Goal: Task Accomplishment & Management: Complete application form

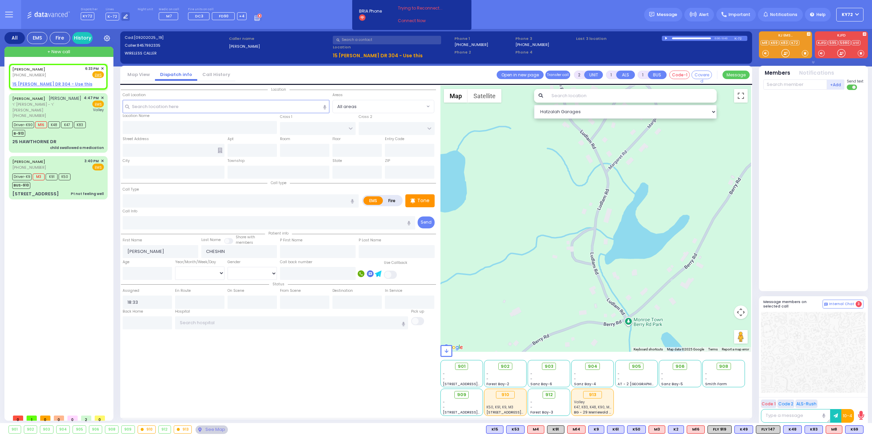
select select
click at [66, 83] on u "15 [PERSON_NAME] DR 304 - Use this" at bounding box center [52, 84] width 80 height 6
select select
radio input "true"
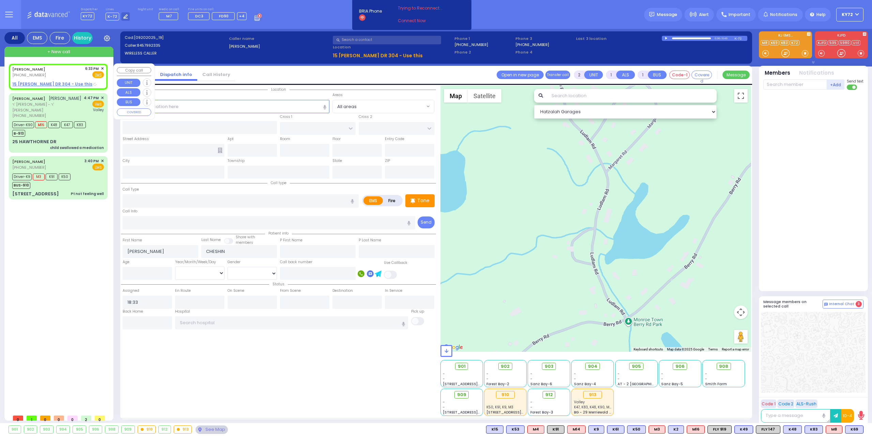
select select
select select "Hatzalah Garages"
select select
radio input "true"
select select
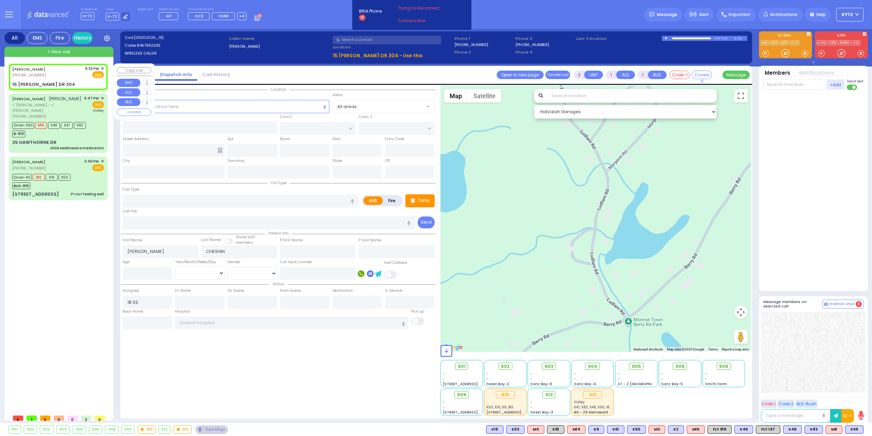
type input "KAHAN DR"
type input "[PERSON_NAME] BLVD"
type input "15 [PERSON_NAME] DR"
type input "304"
type input "[PERSON_NAME]"
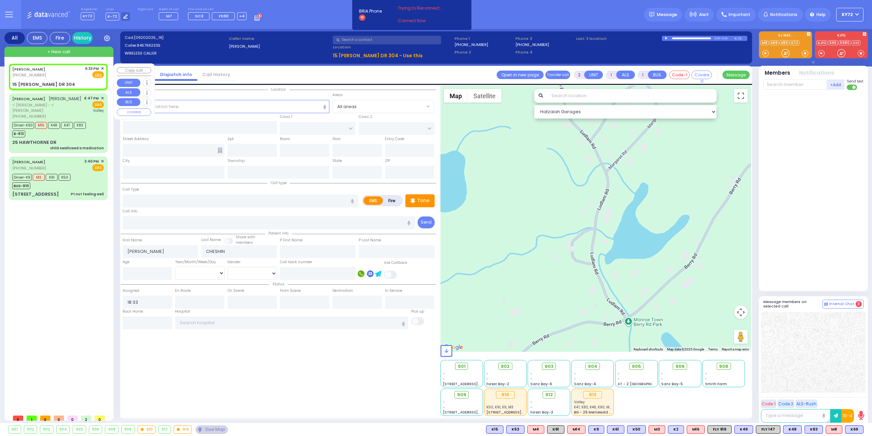
type input "[US_STATE]"
type input "10950"
select select "Hatzalah Garages"
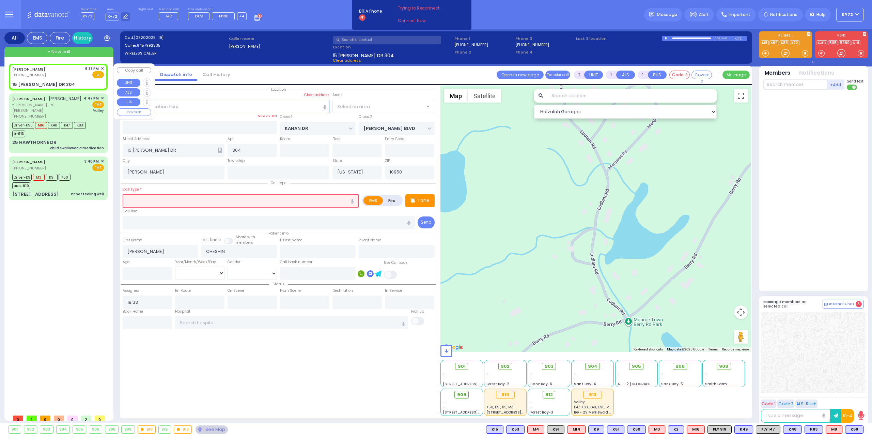
select select "SECTION 4"
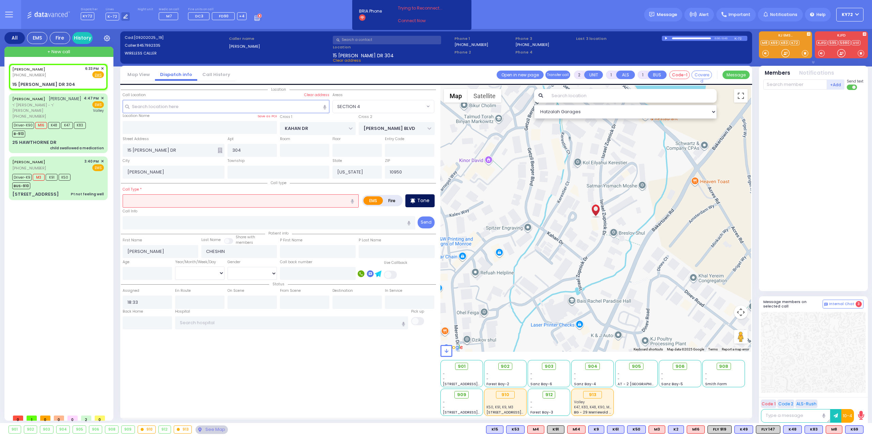
click at [418, 199] on p "Tone" at bounding box center [423, 200] width 12 height 7
click at [313, 201] on input "text" at bounding box center [241, 200] width 236 height 13
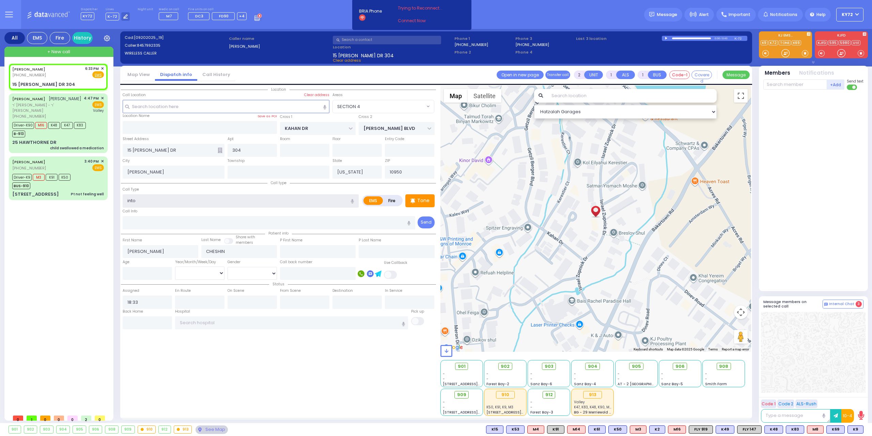
type input "intox"
select select
radio input "true"
select select
select select "Hatzalah Garages"
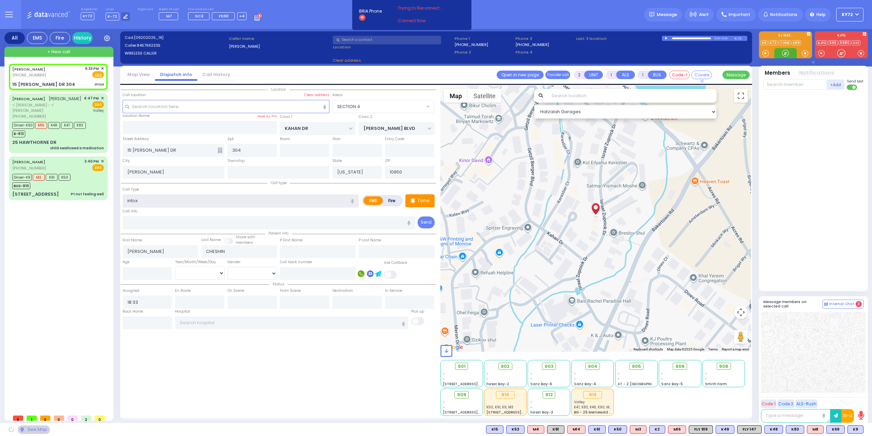
select select "SECTION 4"
drag, startPoint x: 135, startPoint y: 201, endPoint x: 243, endPoint y: 203, distance: 108.7
click at [243, 203] on input "intox" at bounding box center [241, 200] width 236 height 13
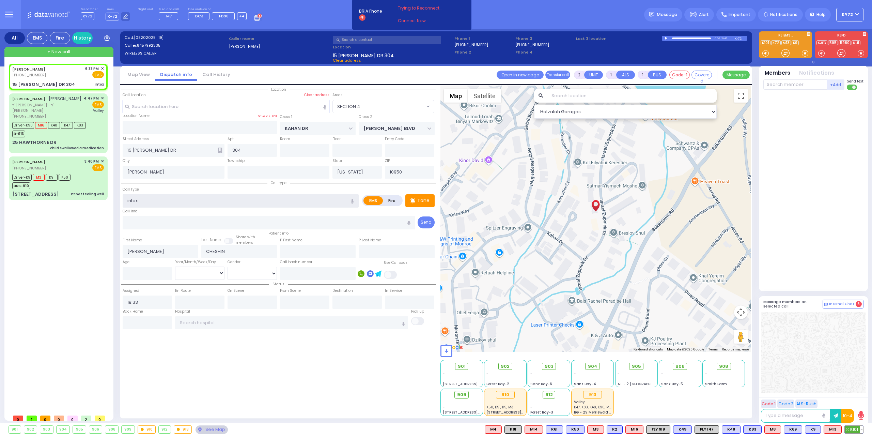
type input "intox"
click at [848, 428] on icon at bounding box center [847, 428] width 3 height 3
select select
radio input "true"
select select
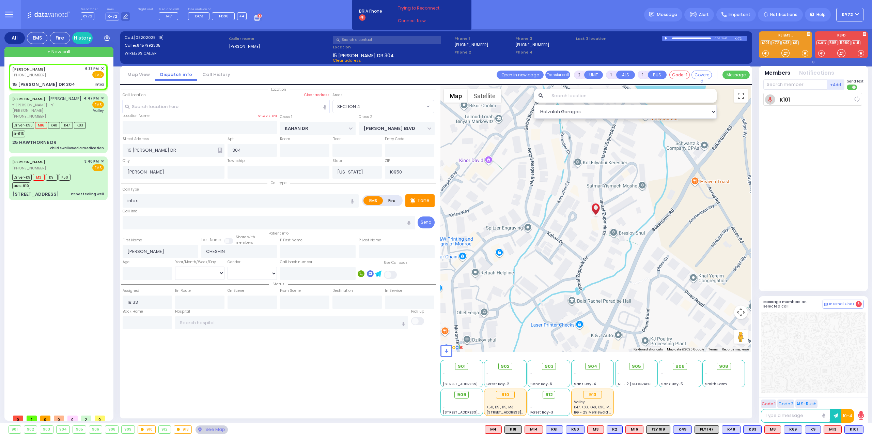
type input "18:34"
select select "Hatzalah Garages"
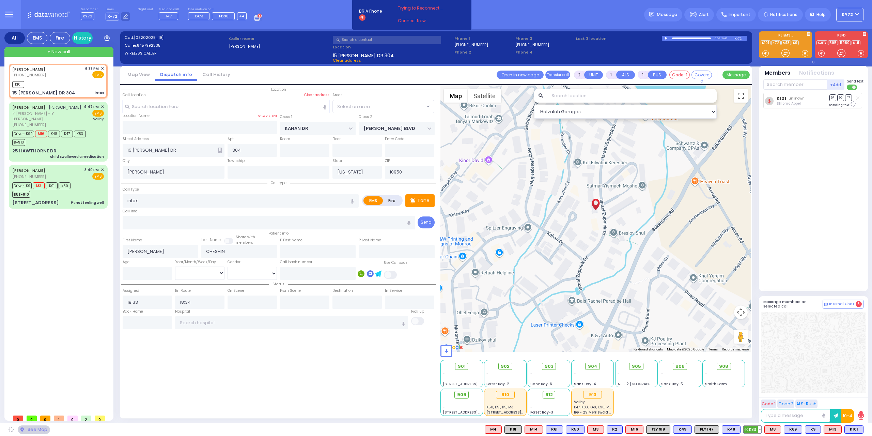
select select
radio input "true"
select select
select select "SECTION 4"
select select "Hatzalah Garages"
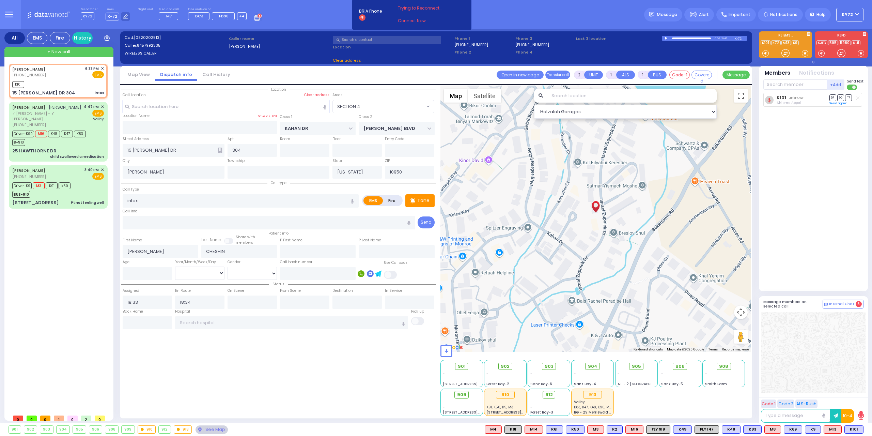
select select "SECTION 4"
click at [830, 427] on span "M13" at bounding box center [832, 428] width 17 height 7
click at [814, 429] on span "K9" at bounding box center [812, 428] width 15 height 7
select select
radio input "true"
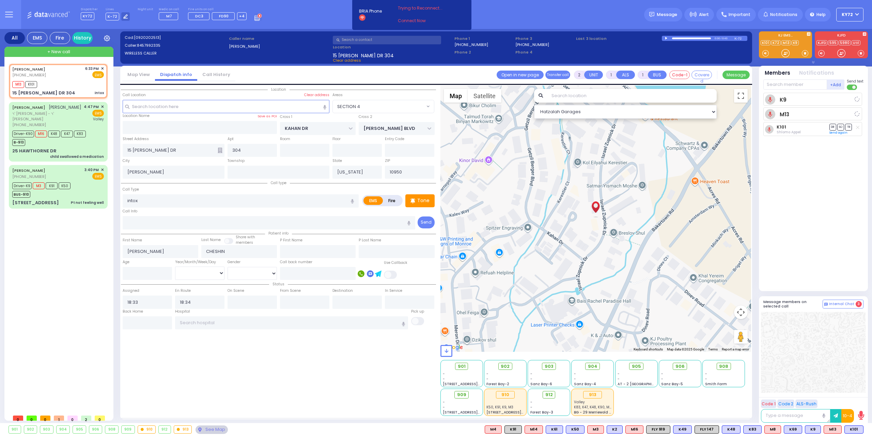
select select
select select "Hatzalah Garages"
select select "SECTION 4"
select select
radio input "true"
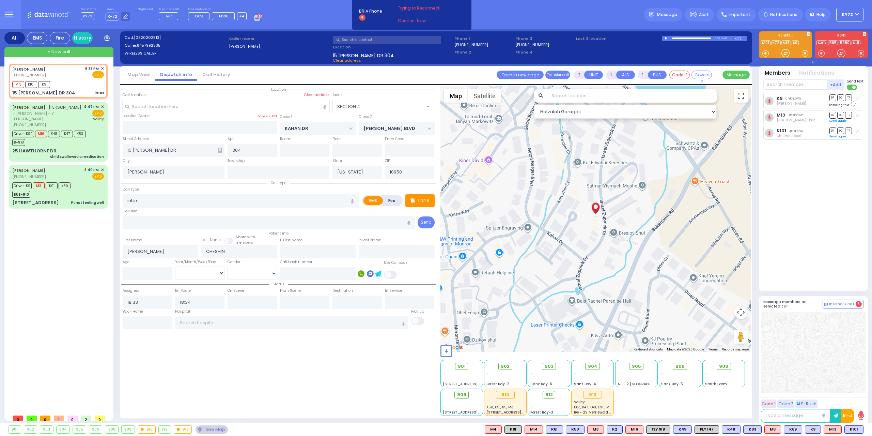
select select
select select "Hatzalah Garages"
select select "SECTION 4"
click at [84, 192] on div "Driver-K9 M3 K91 K50 BUS-910" at bounding box center [58, 188] width 92 height 17
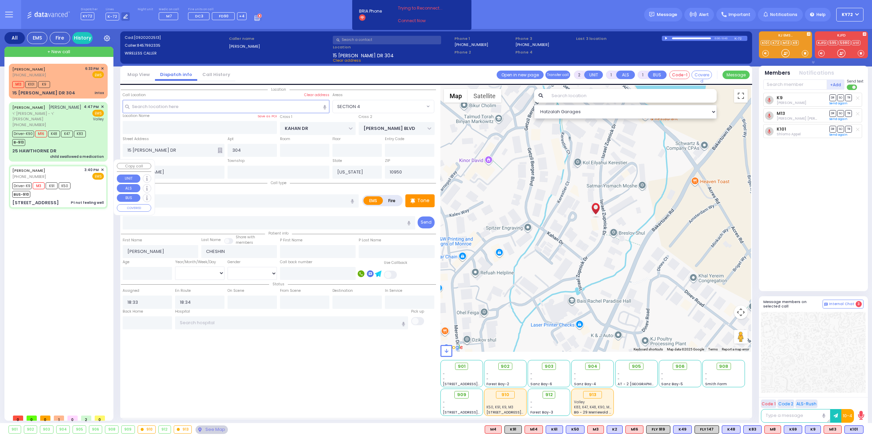
type input "6"
select select
type input "Pt not feeling well"
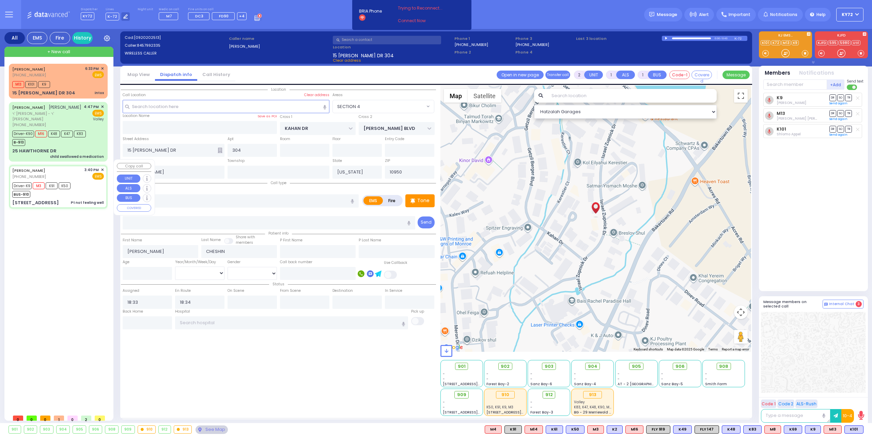
radio input "true"
type input "[PERSON_NAME]"
type input "GUTTMAN"
type input "[PERSON_NAME]"
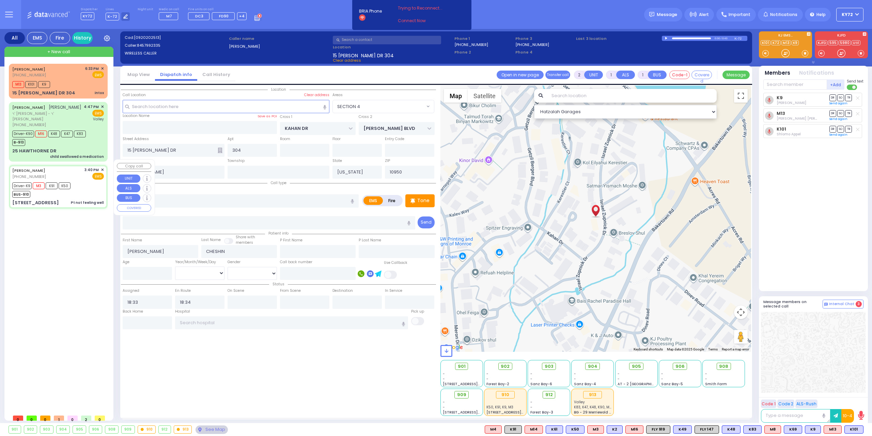
type input "26"
select select "Year"
select select "[DEMOGRAPHIC_DATA]"
type input "15:40"
type input "15:43"
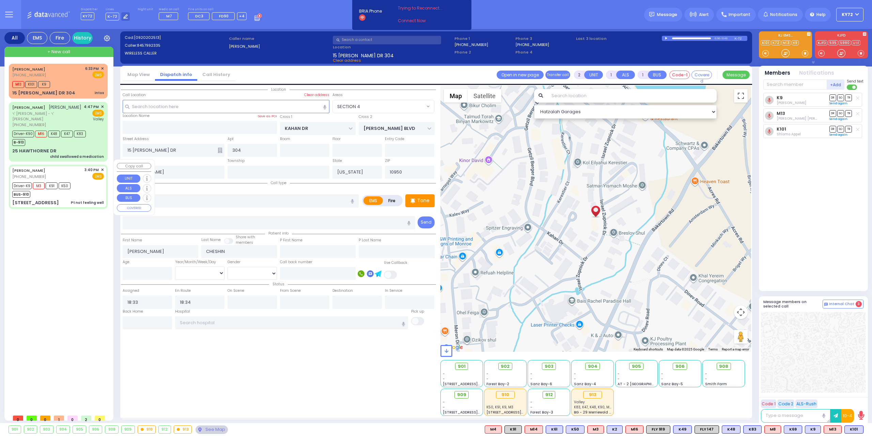
type input "16:16"
type input "16:52"
type input "17:15"
type input "17:27"
type input "[GEOGRAPHIC_DATA] [STREET_ADDRESS][GEOGRAPHIC_DATA] Suffern"
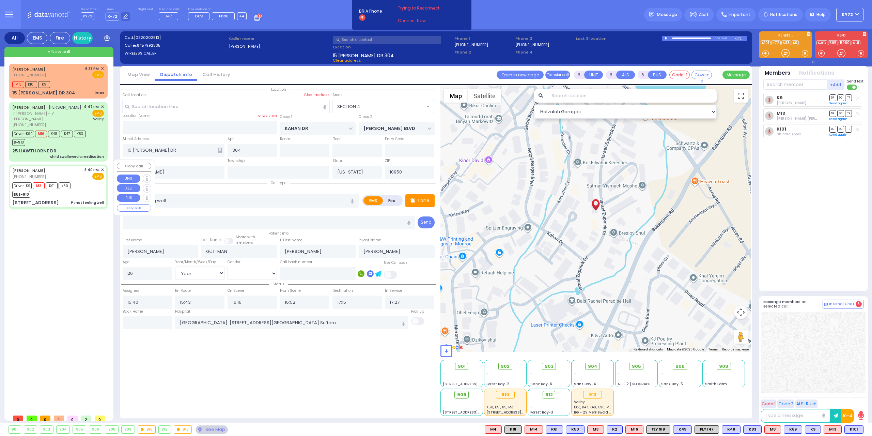
select select "Hatzalah Garages"
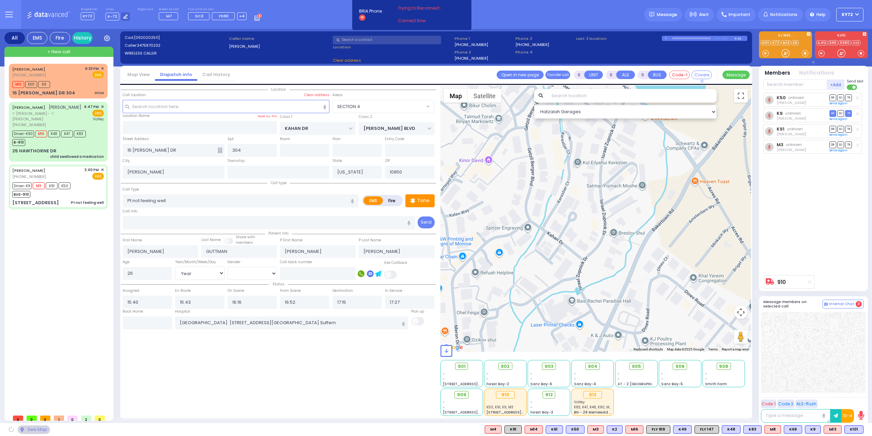
type input "[PERSON_NAME][GEOGRAPHIC_DATA]"
type input "CHUST RD"
type input "8 MAGLENITZ ST"
type input "102"
type input "Monroe"
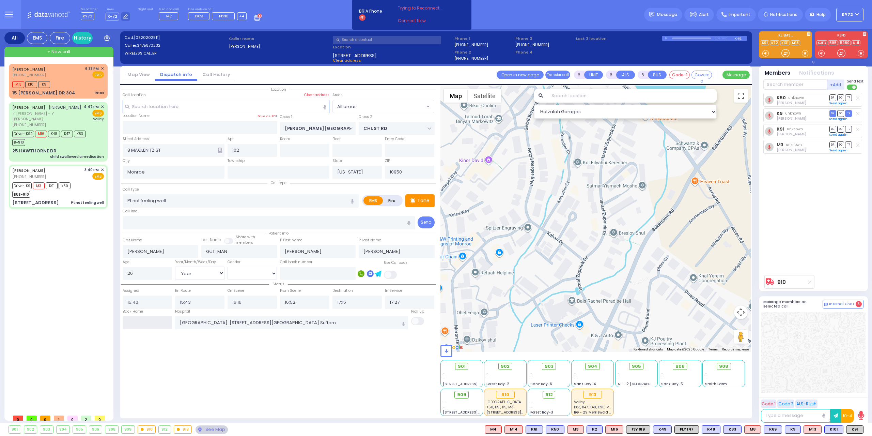
click at [160, 320] on input "text" at bounding box center [147, 322] width 49 height 13
type input "18:35"
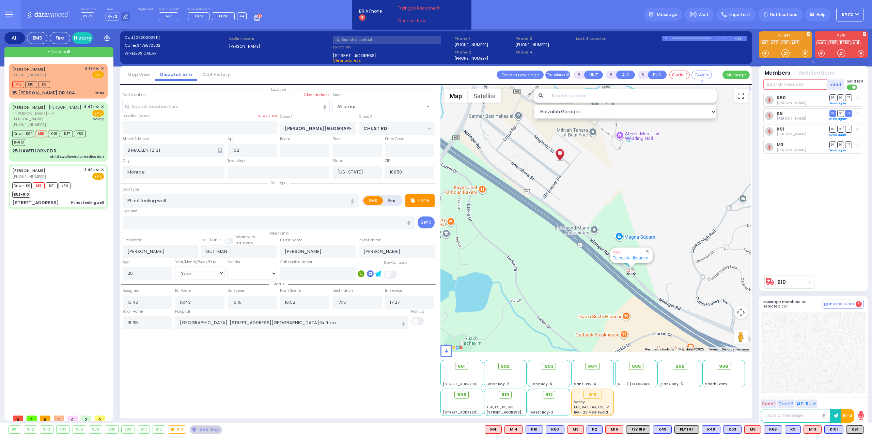
click at [791, 88] on input "text" at bounding box center [795, 84] width 64 height 10
select select
radio input "true"
select select
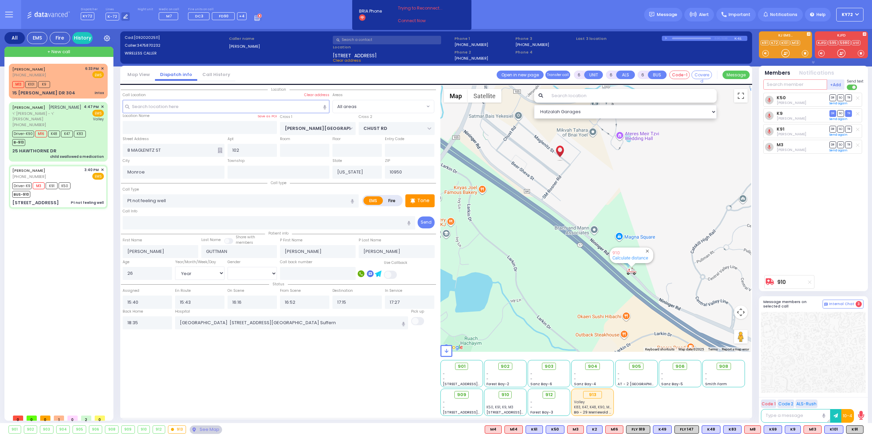
select select
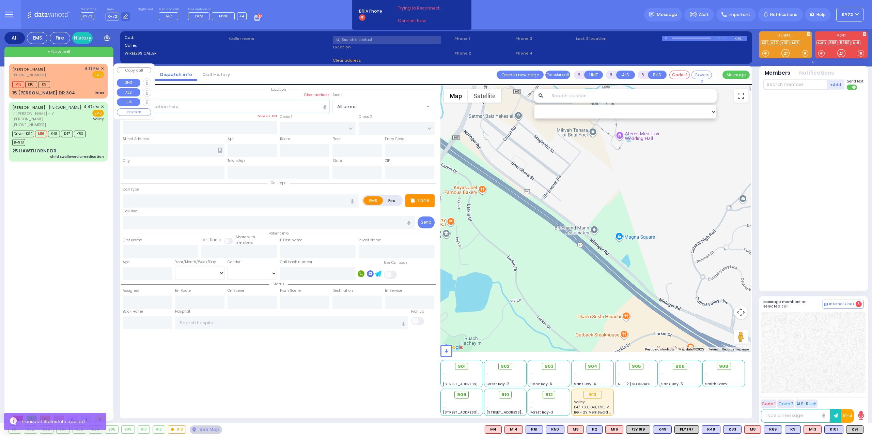
click at [78, 89] on div "[PERSON_NAME] [PHONE_NUMBER] 6:33 PM ✕ EMS M13 K9" at bounding box center [58, 81] width 96 height 33
type input "2"
type input "1"
select select
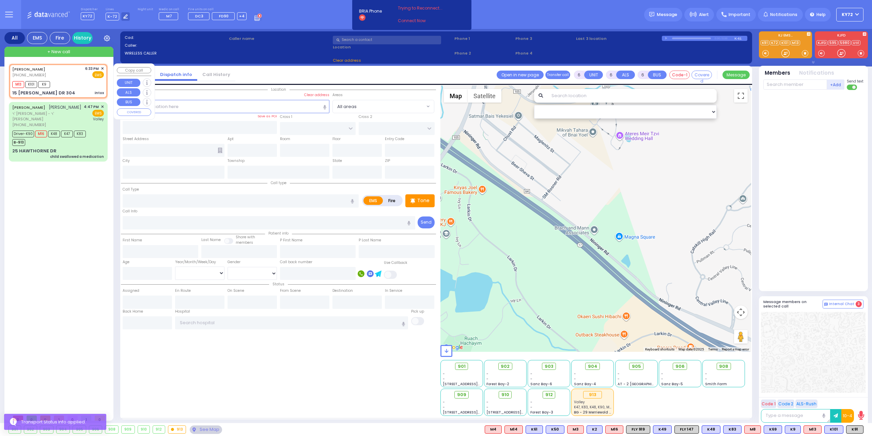
type input "intox"
radio input "true"
type input "[PERSON_NAME]"
type input "CHESHIN"
select select
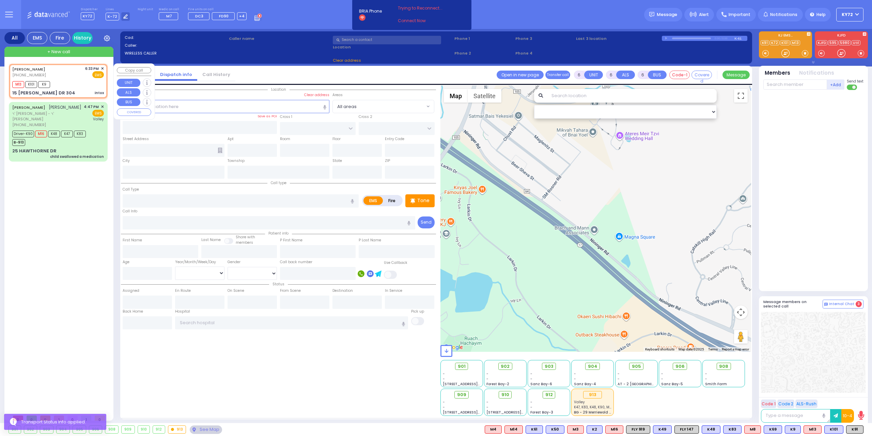
type input "18:33"
type input "18:34"
type input "KAHAN DR"
type input "[PERSON_NAME] BLVD"
type input "15 [PERSON_NAME] DR"
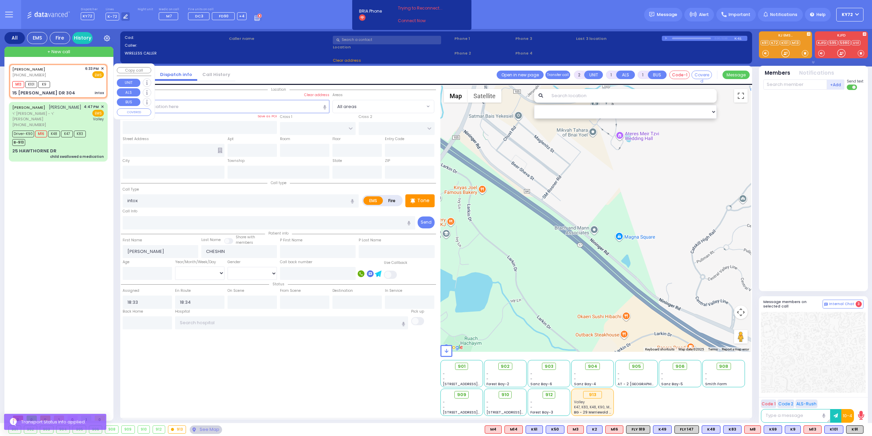
type input "304"
type input "[PERSON_NAME]"
type input "[US_STATE]"
type input "10950"
select select "Hatzalah Garages"
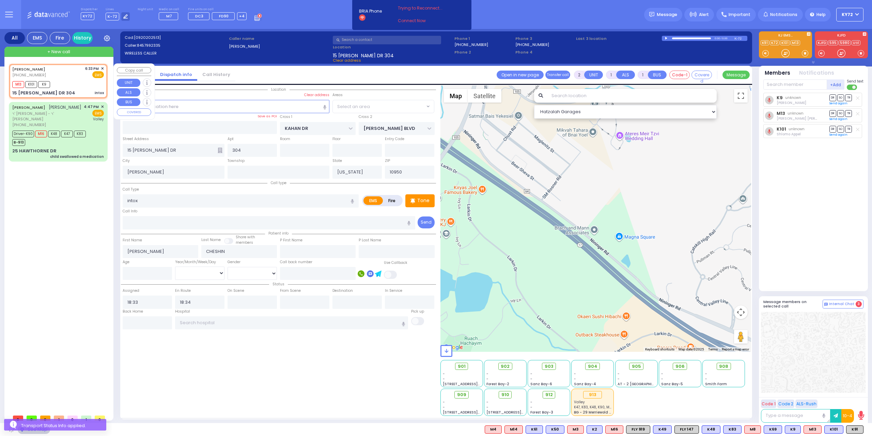
select select "SECTION 4"
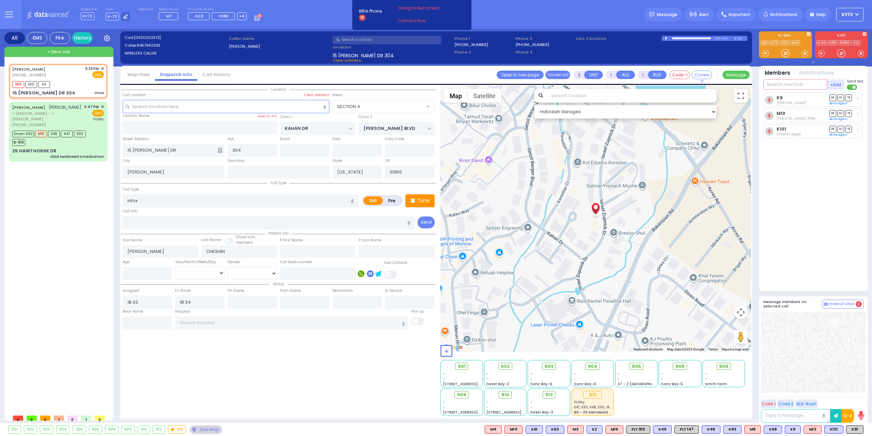
click at [777, 82] on input "text" at bounding box center [795, 84] width 64 height 10
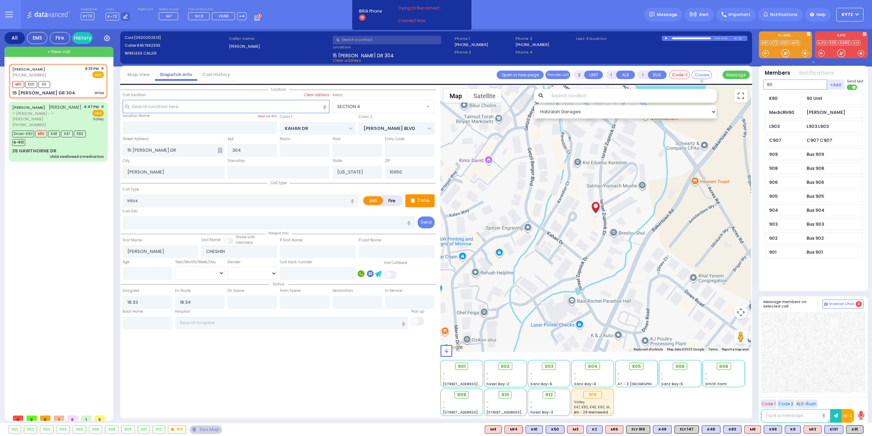
type input "90"
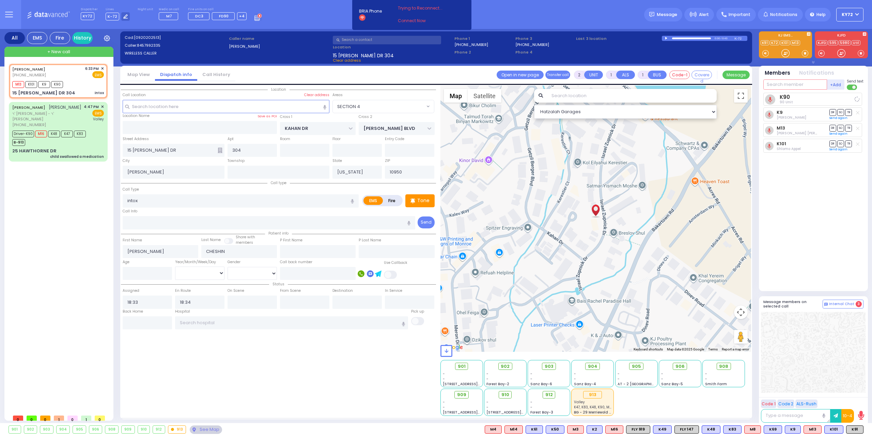
select select
radio input "true"
select select
select select "Hatzalah Garages"
select select "SECTION 4"
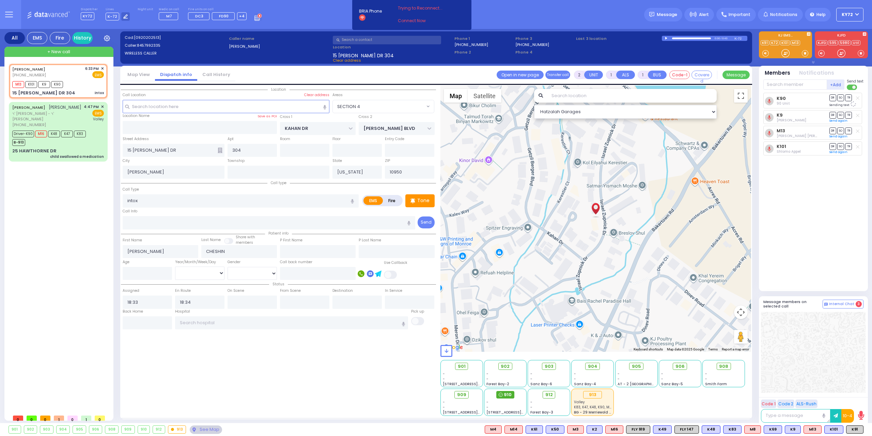
click at [501, 394] on icon at bounding box center [501, 394] width 4 height 4
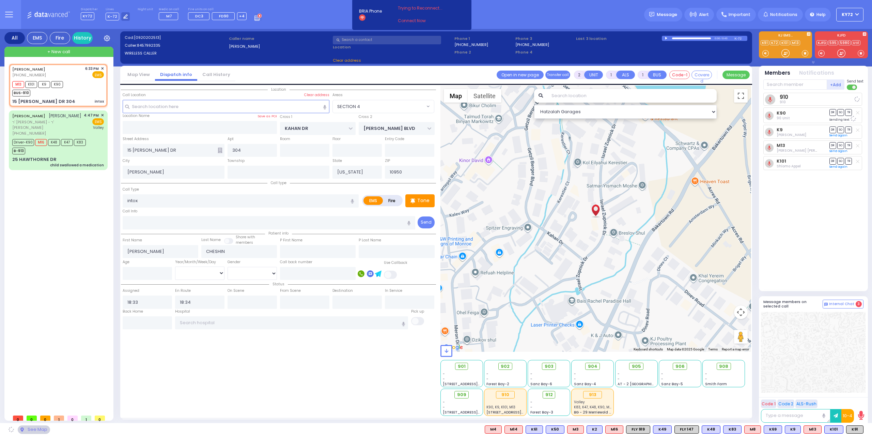
select select
radio input "true"
select select
select select "Hatzalah Garages"
select select "SECTION 4"
